Goal: Task Accomplishment & Management: Manage account settings

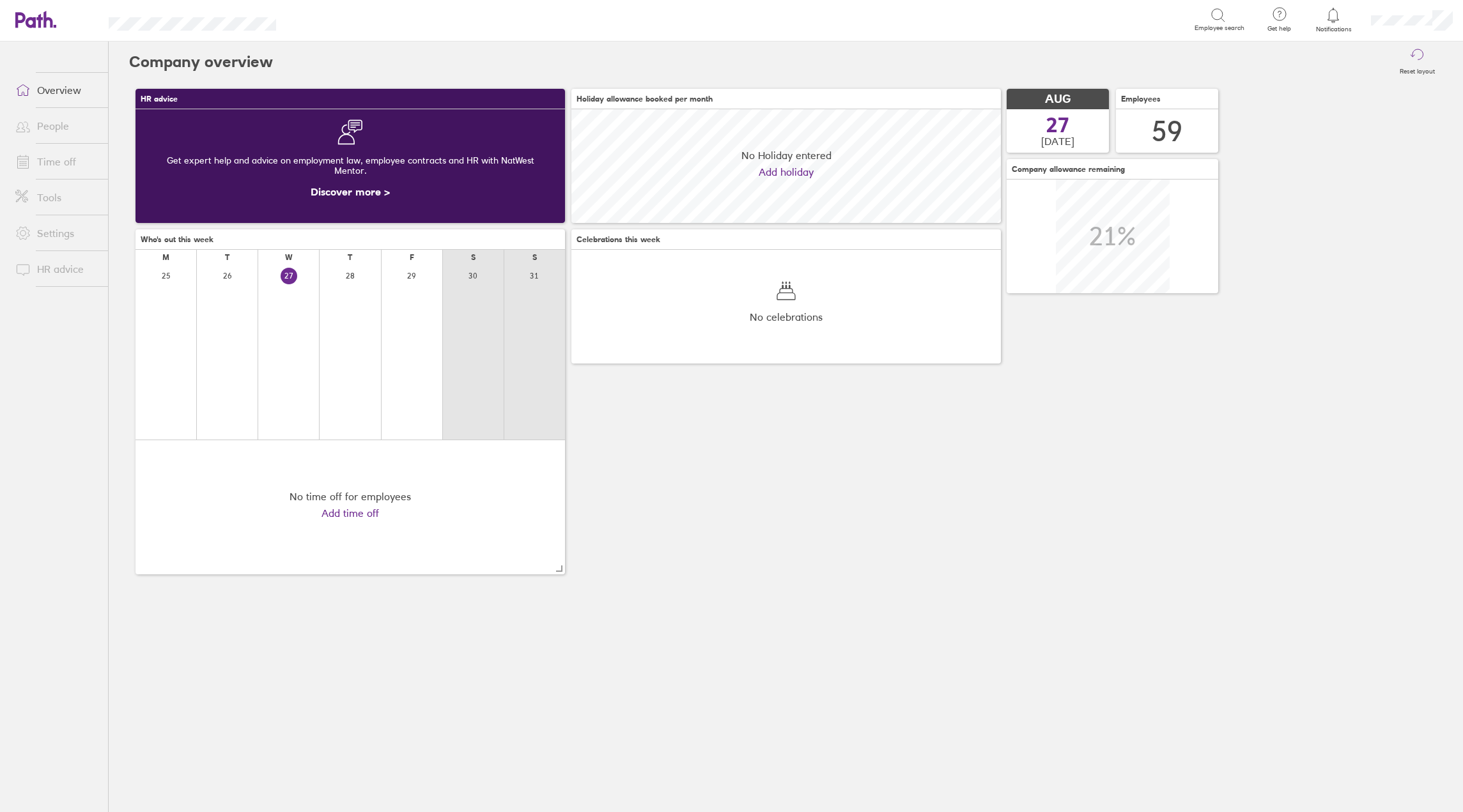
scroll to position [114, 430]
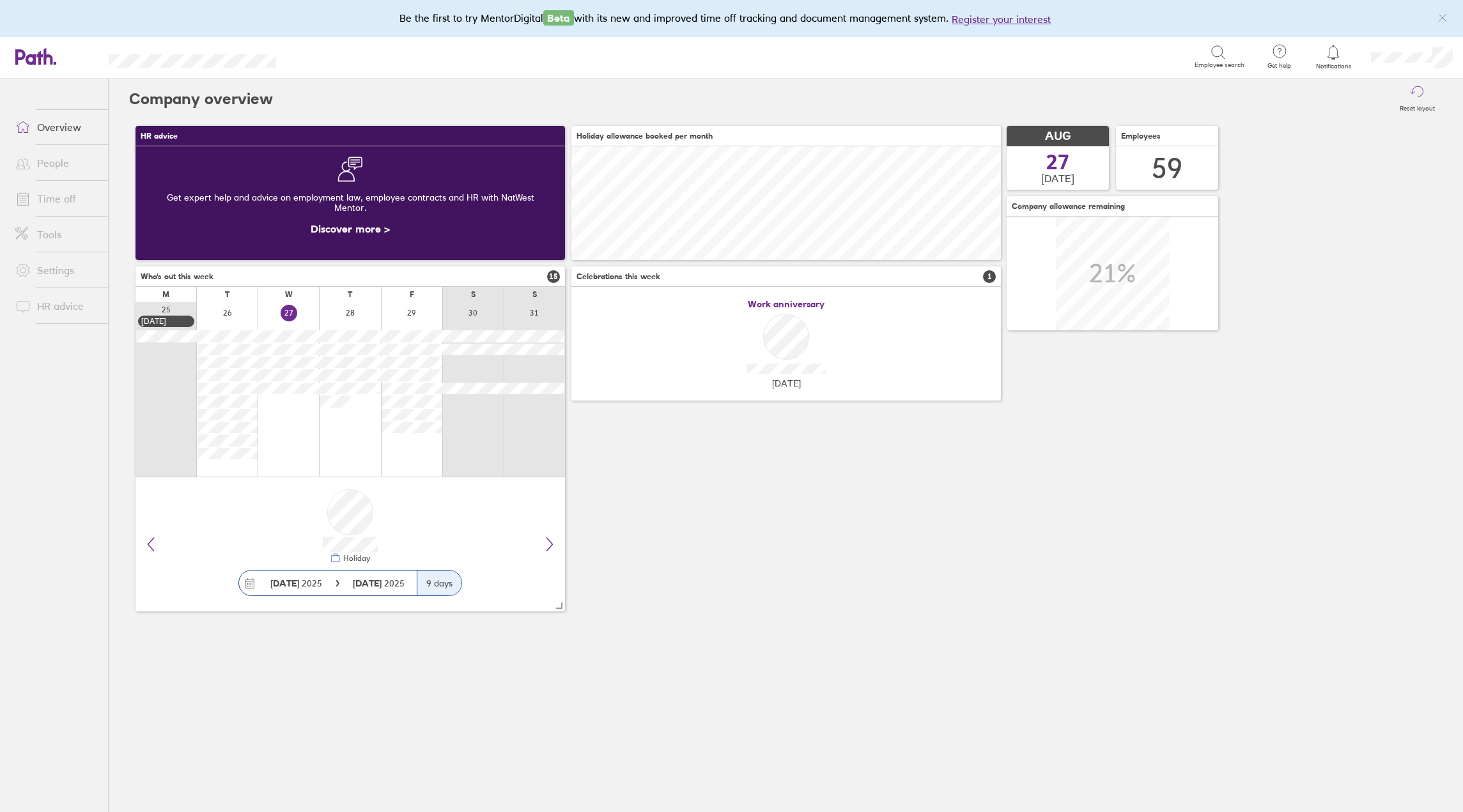
click at [58, 193] on link "Time off" at bounding box center [56, 199] width 103 height 26
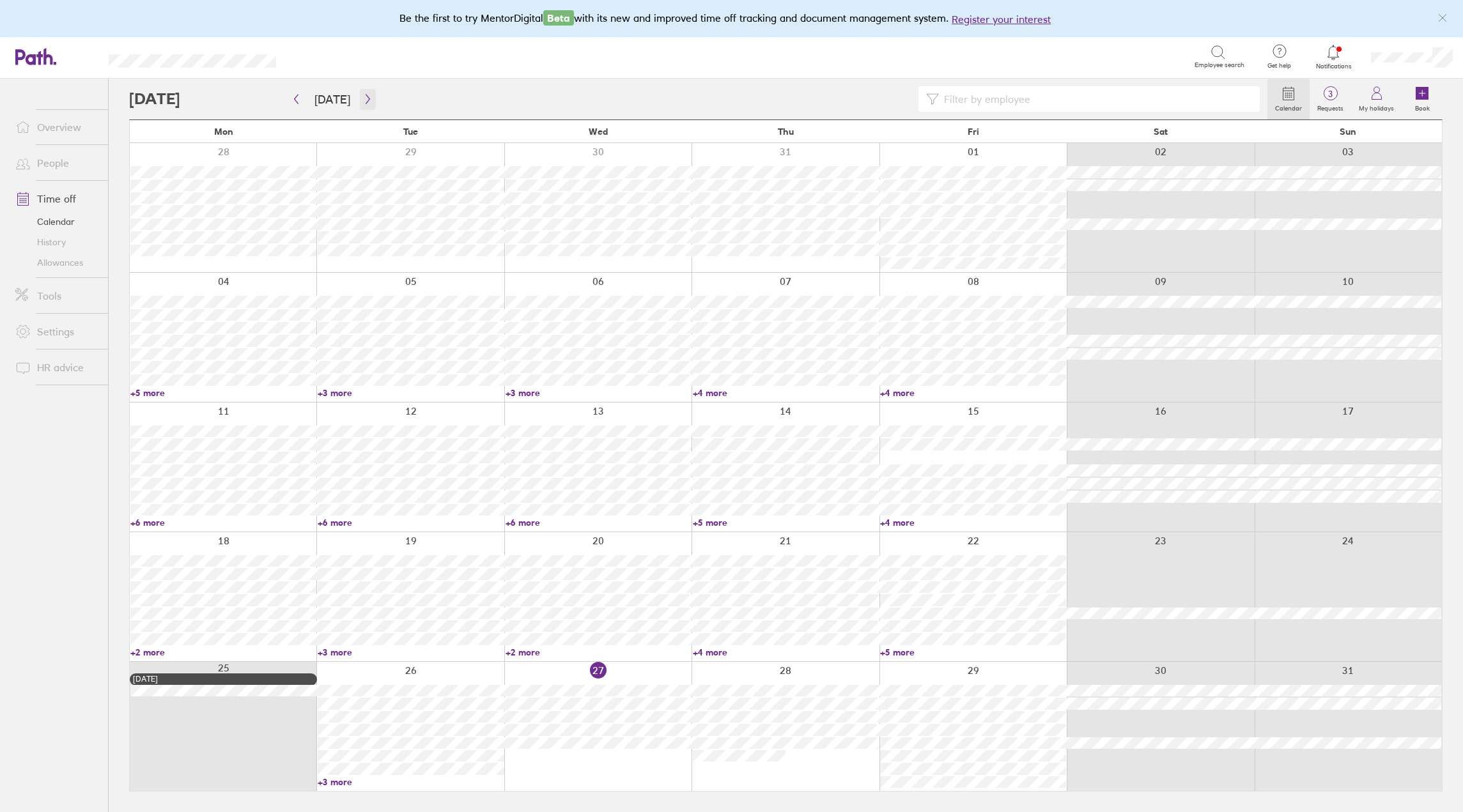
click at [365, 96] on icon "button" at bounding box center [368, 99] width 10 height 10
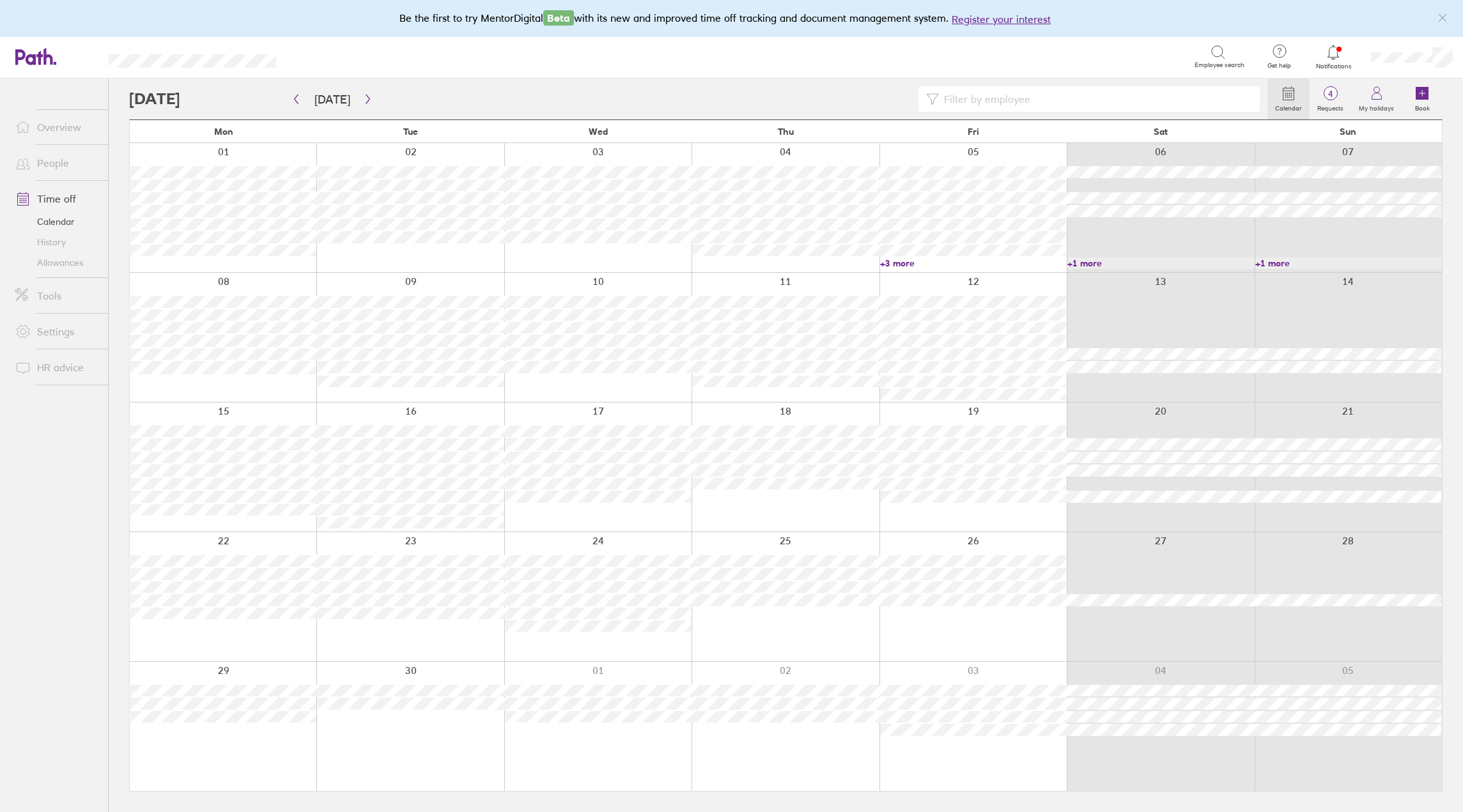
drag, startPoint x: 900, startPoint y: 260, endPoint x: 847, endPoint y: 321, distance: 80.8
click at [900, 260] on link "+3 more" at bounding box center [973, 263] width 186 height 12
click at [1339, 99] on span "4" at bounding box center [1331, 94] width 41 height 10
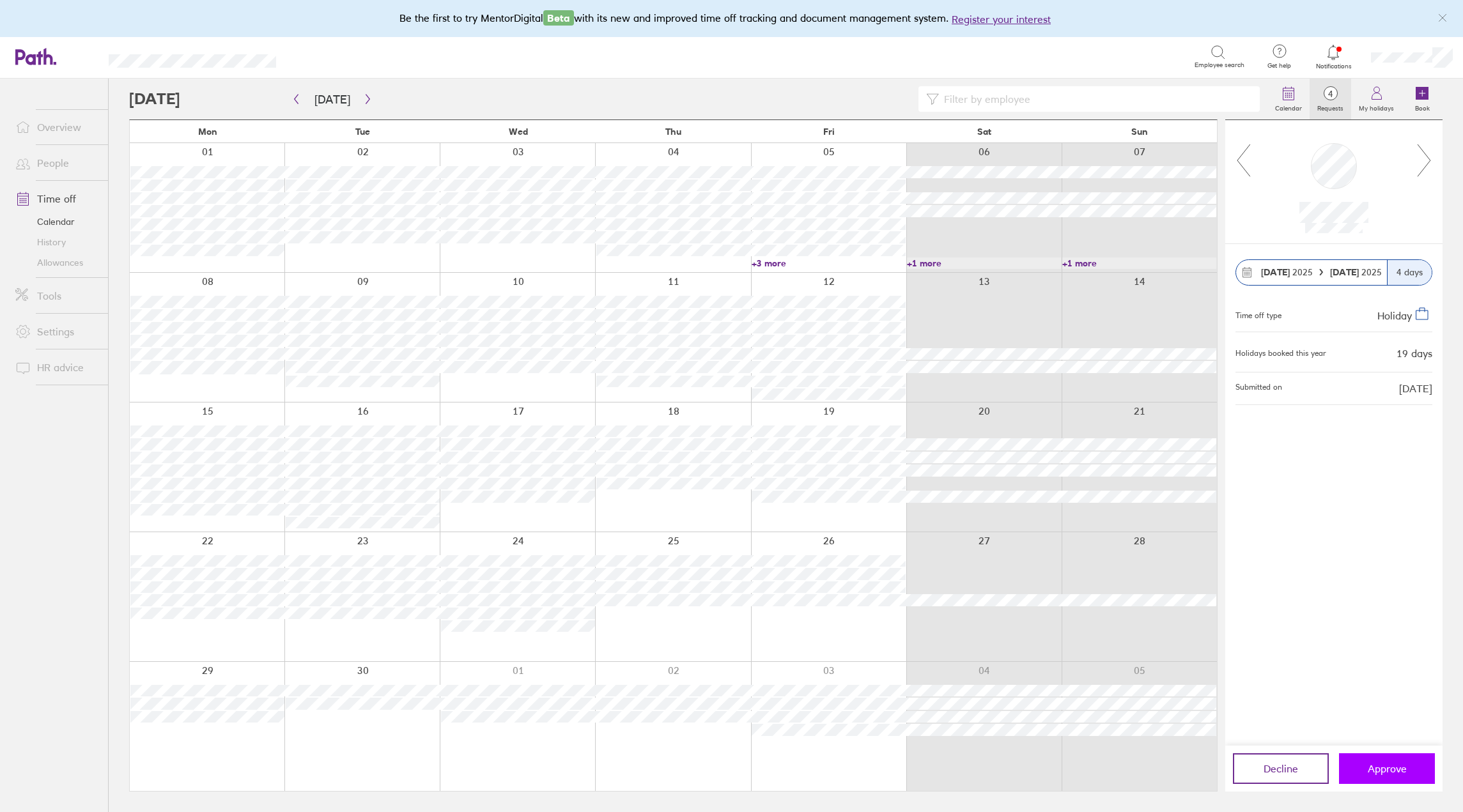
click at [1398, 770] on span "Approve" at bounding box center [1387, 769] width 39 height 12
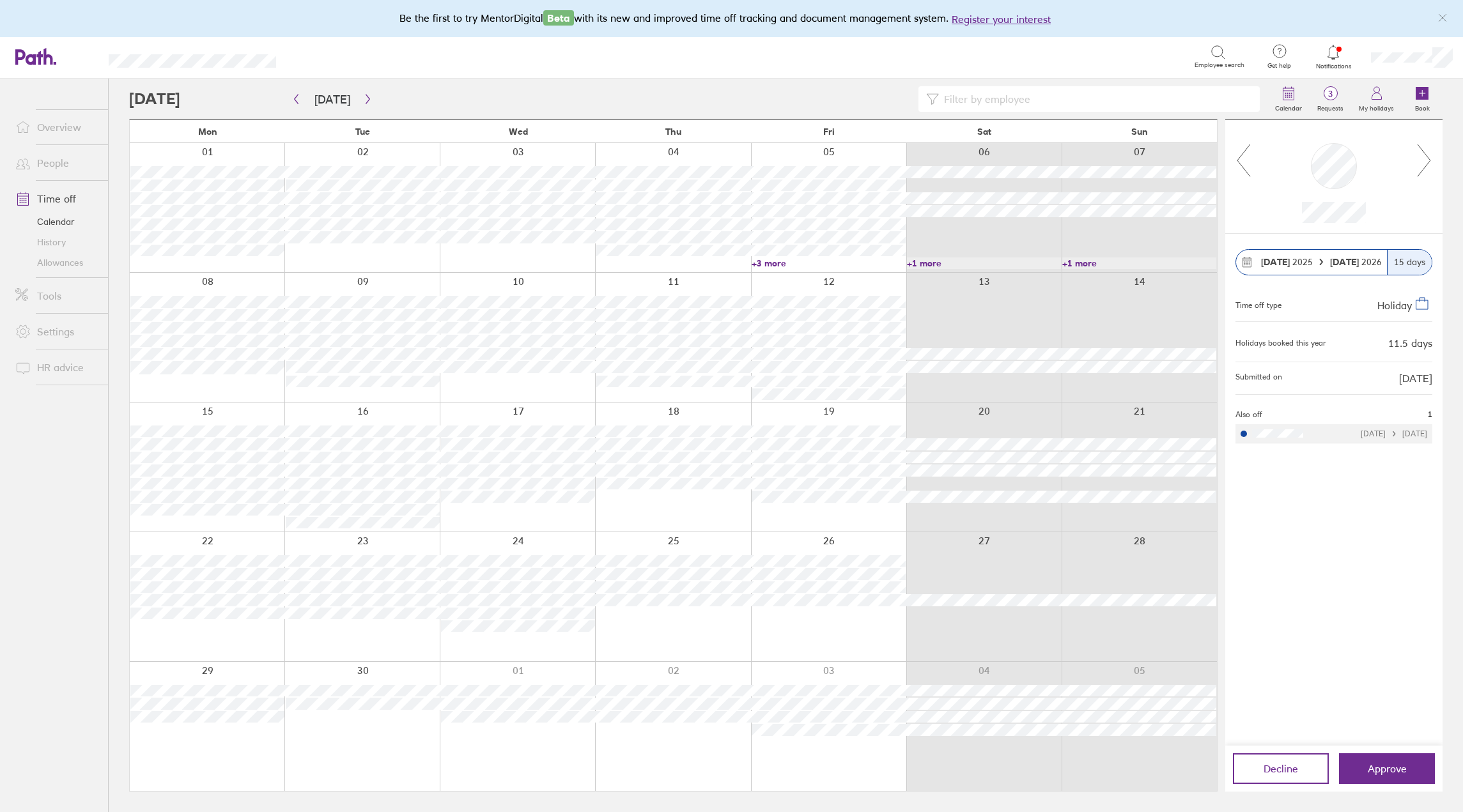
click at [1424, 160] on icon at bounding box center [1424, 160] width 16 height 34
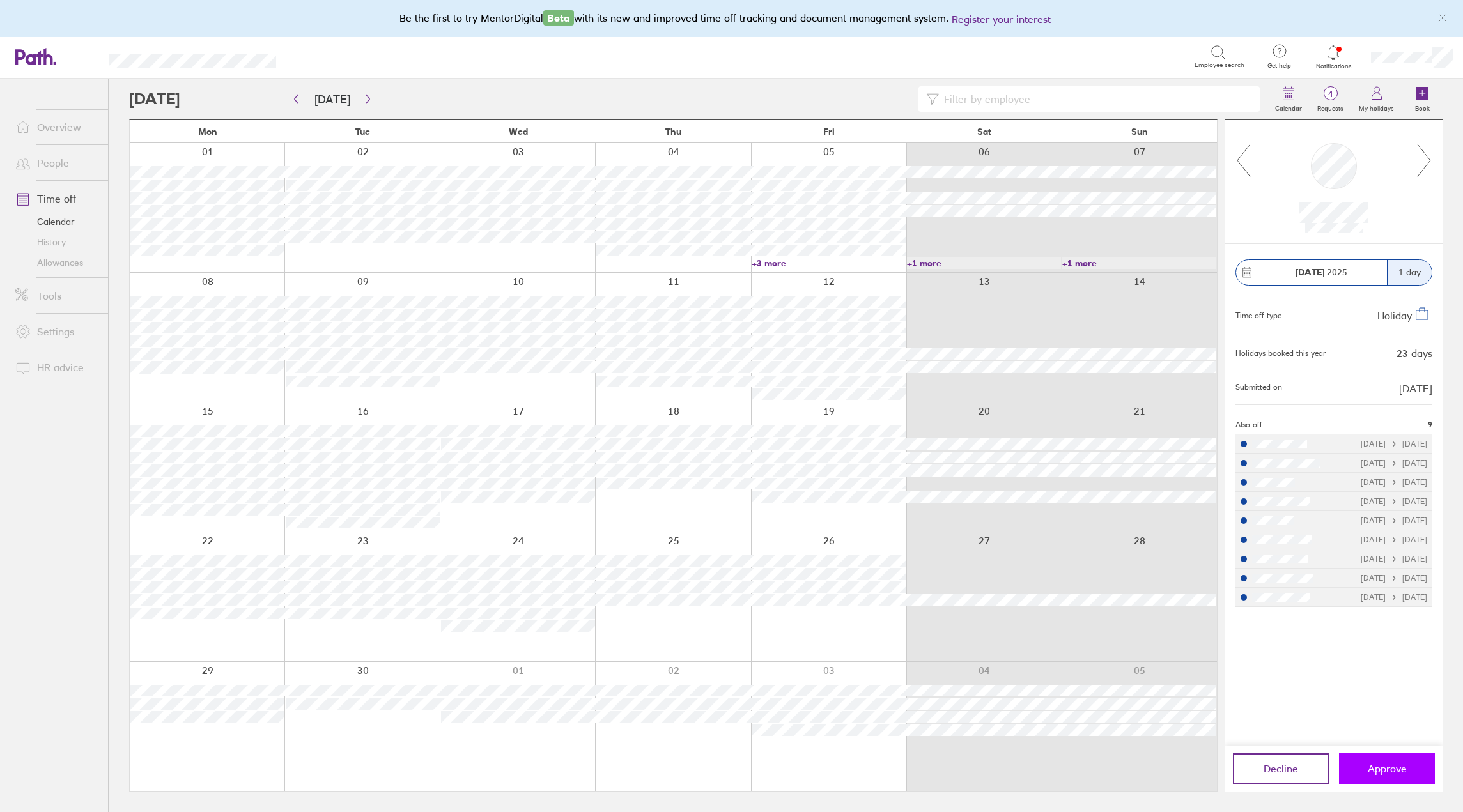
click at [1391, 766] on span "Approve" at bounding box center [1387, 769] width 39 height 12
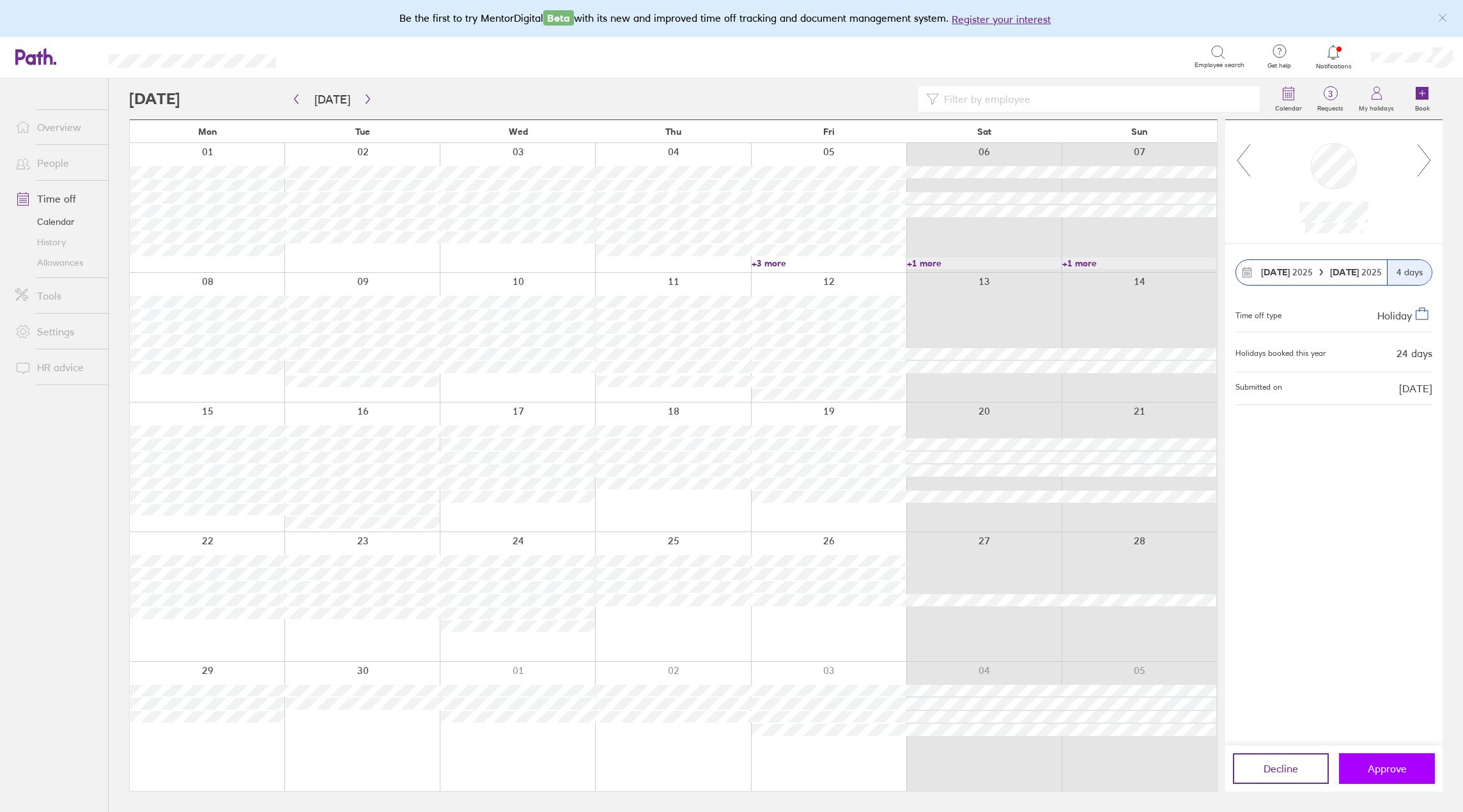
click at [1391, 766] on span "Approve" at bounding box center [1387, 769] width 39 height 12
click at [1385, 765] on span "Approve" at bounding box center [1387, 769] width 39 height 12
click at [1424, 157] on icon at bounding box center [1424, 160] width 16 height 34
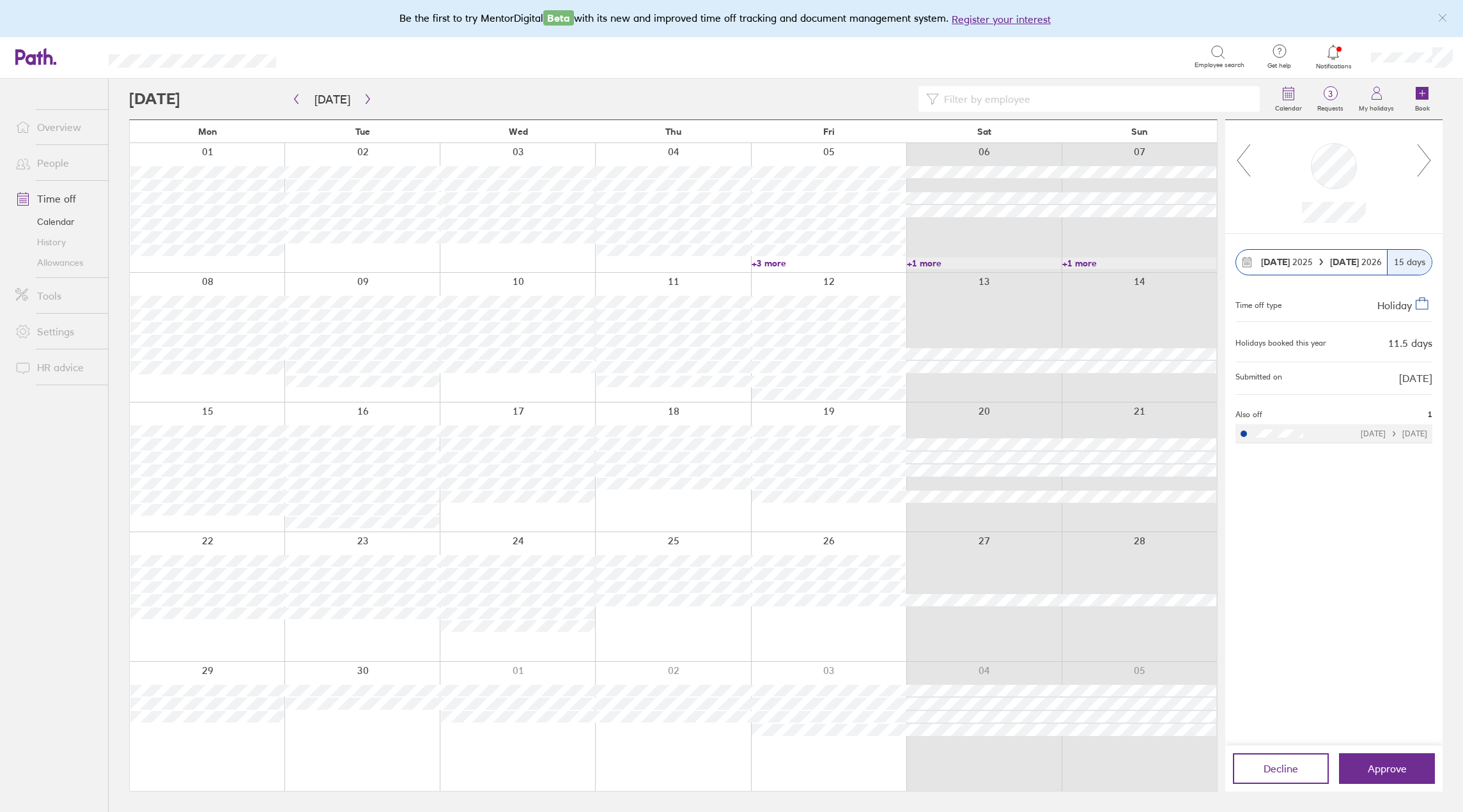
click at [1435, 153] on div at bounding box center [1334, 176] width 217 height 113
click at [1424, 164] on icon at bounding box center [1424, 160] width 16 height 34
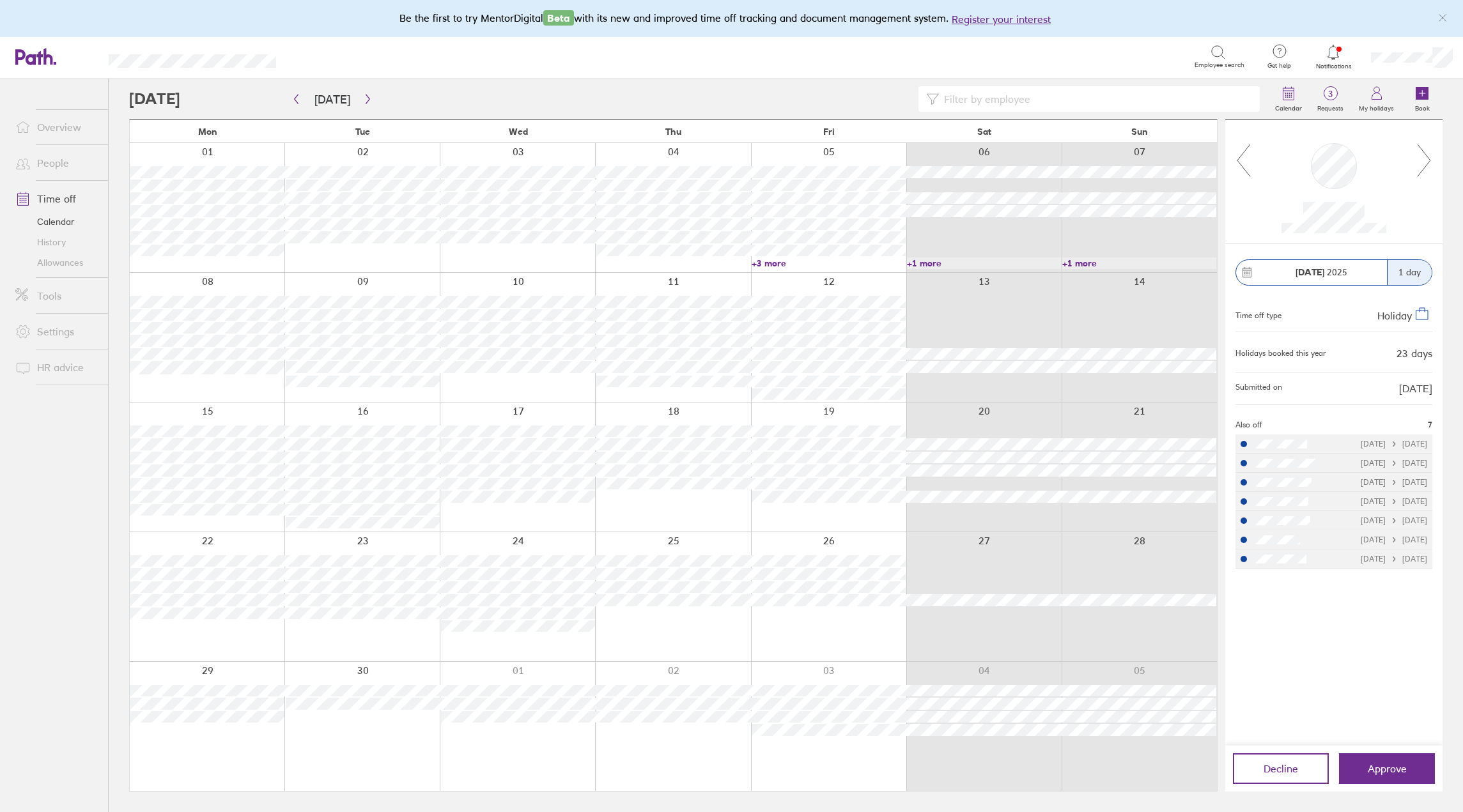
click at [1429, 156] on icon at bounding box center [1424, 160] width 16 height 34
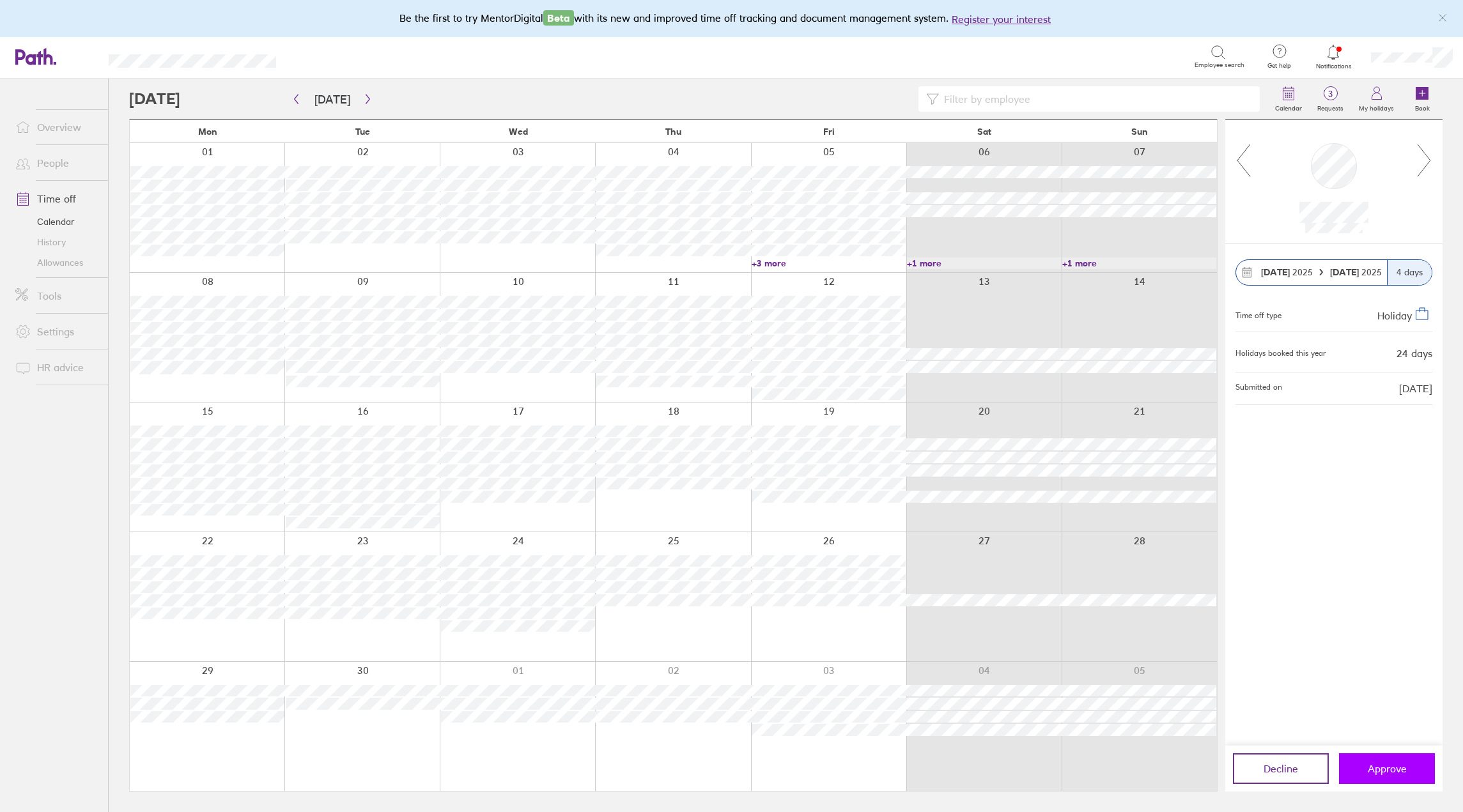
click at [1405, 763] on button "Approve" at bounding box center [1387, 769] width 96 height 31
click at [1338, 55] on icon at bounding box center [1333, 52] width 15 height 15
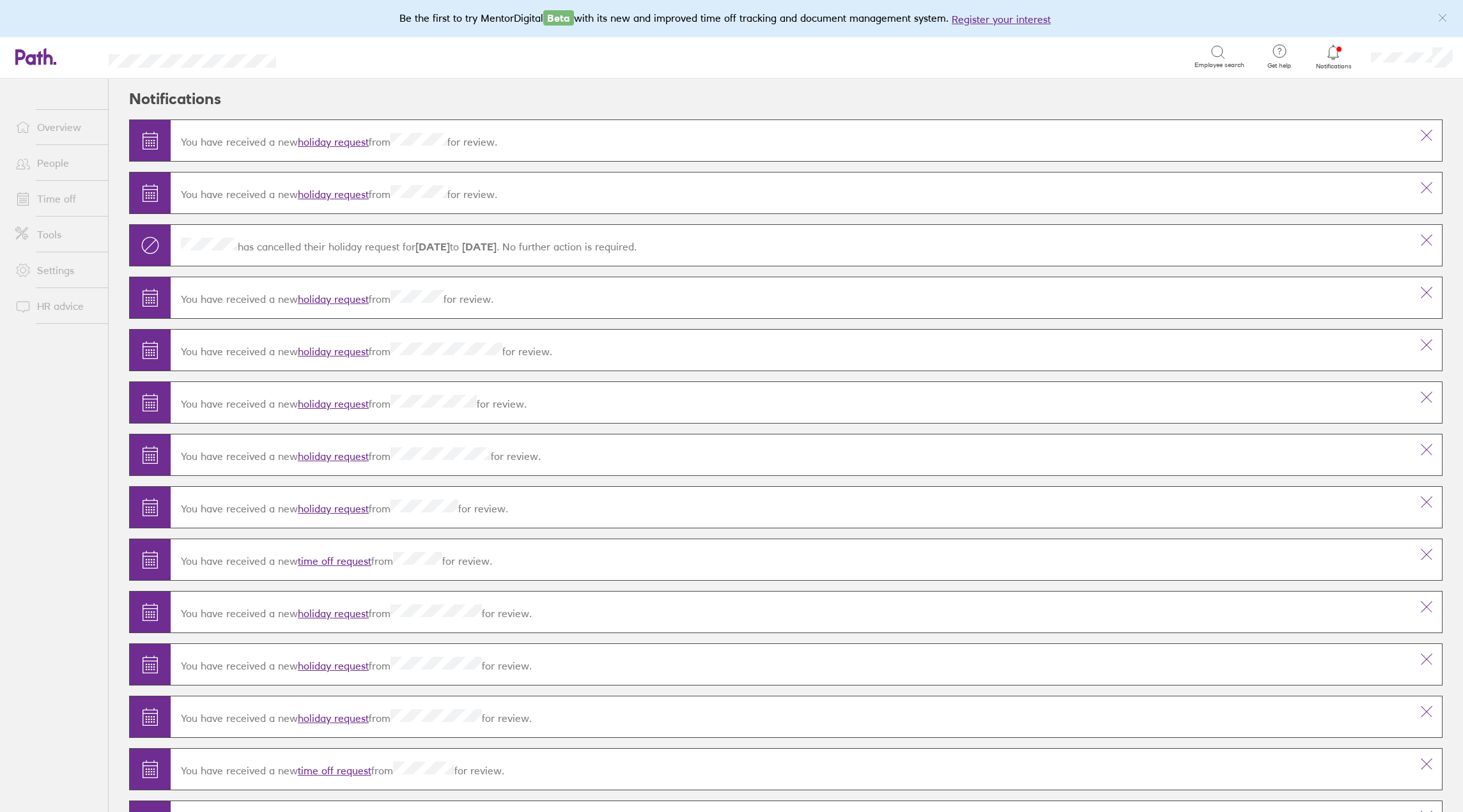
click at [30, 52] on icon at bounding box center [35, 56] width 41 height 17
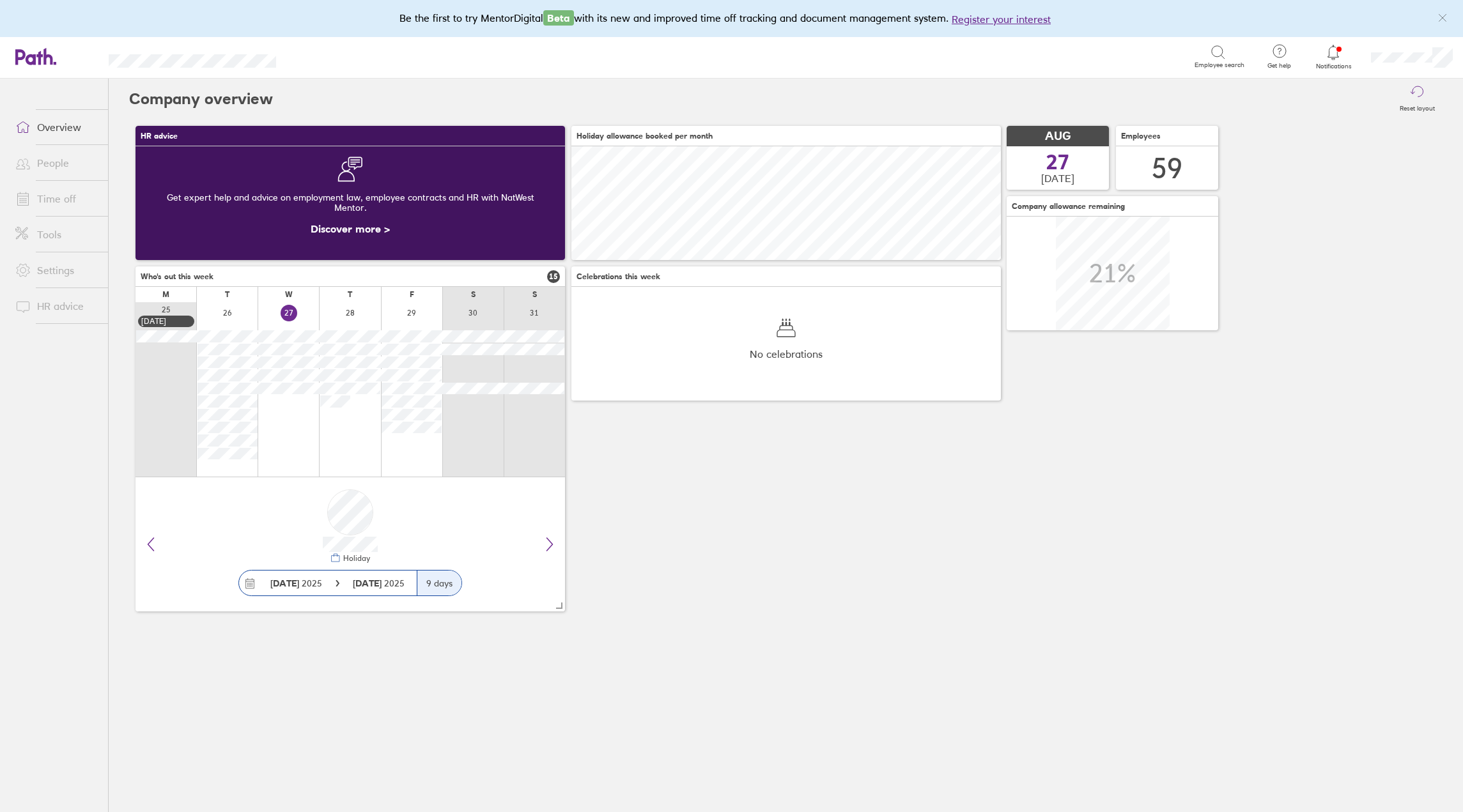
scroll to position [114, 430]
